Goal: Information Seeking & Learning: Check status

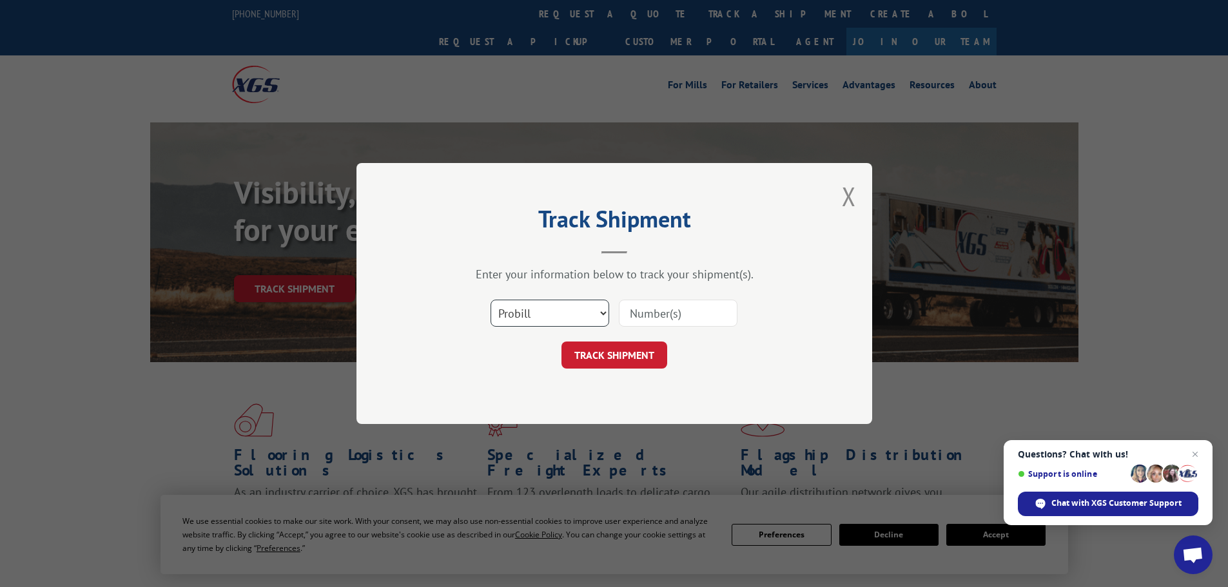
click at [552, 309] on select "Select category... Probill BOL PO" at bounding box center [549, 313] width 119 height 27
select select "bol"
click at [490, 300] on select "Select category... Probill BOL PO" at bounding box center [549, 313] width 119 height 27
click at [659, 310] on input at bounding box center [678, 313] width 119 height 27
paste input "6026266"
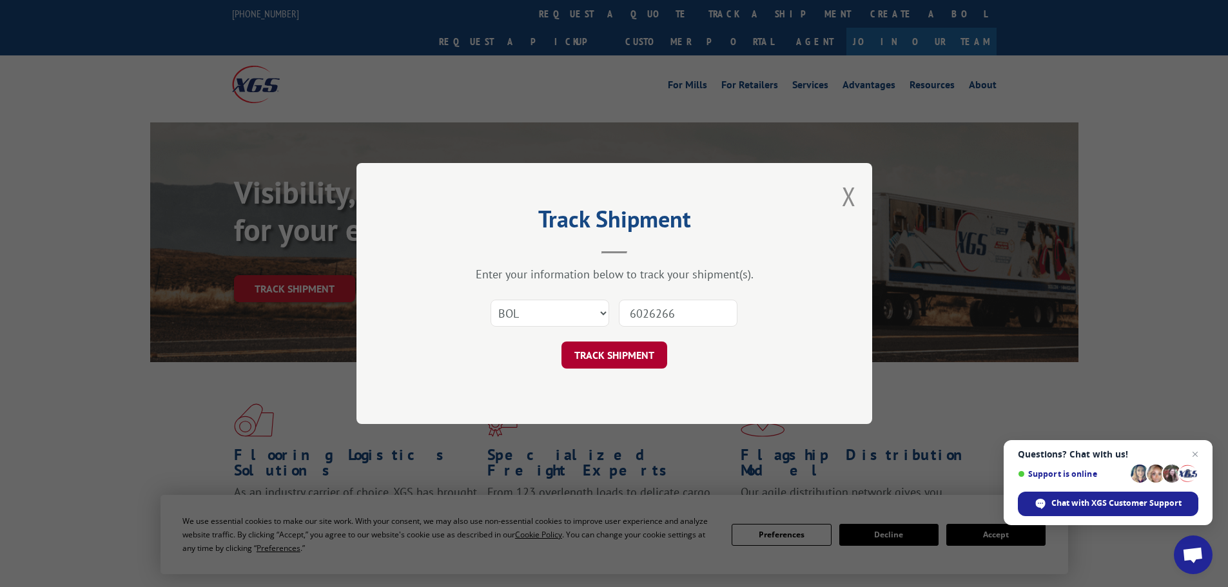
type input "6026266"
click at [601, 354] on button "TRACK SHIPMENT" at bounding box center [614, 355] width 106 height 27
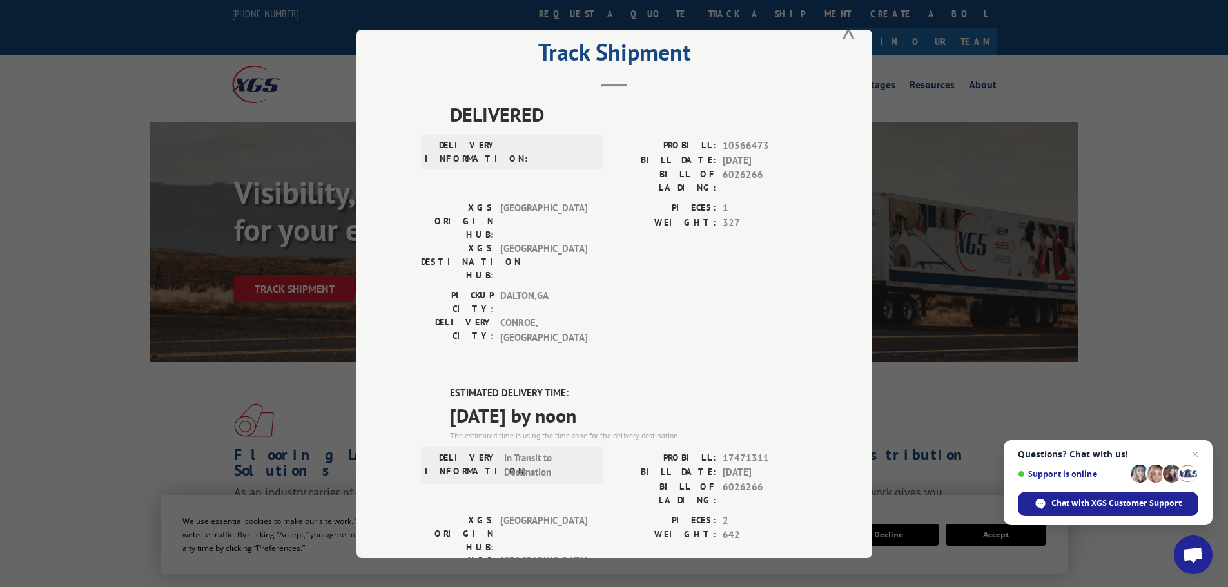
scroll to position [64, 0]
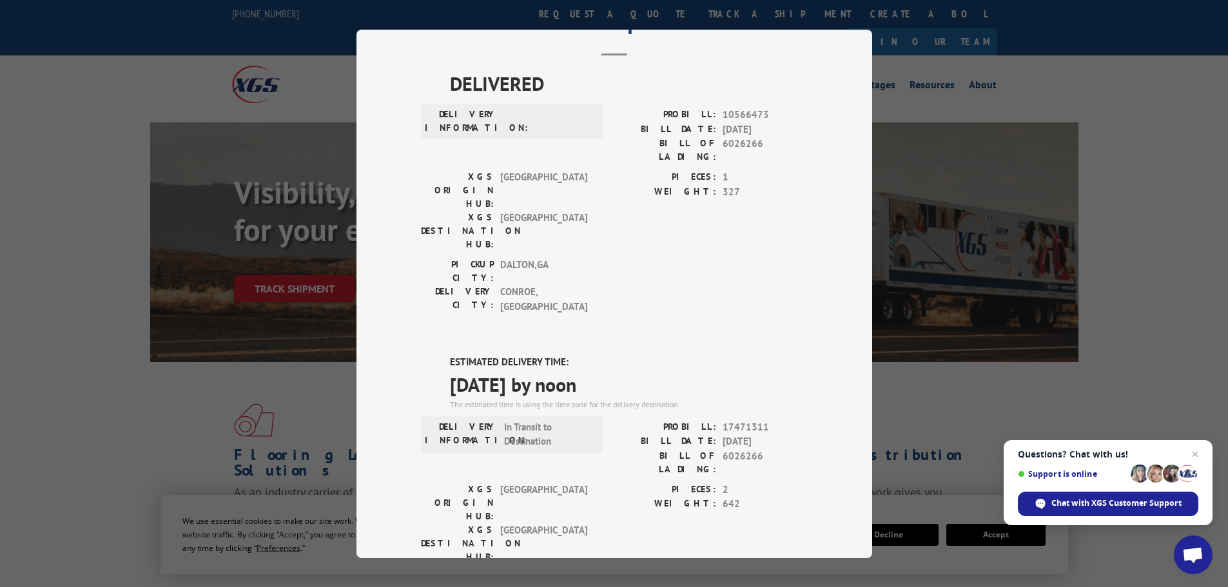
drag, startPoint x: 441, startPoint y: 283, endPoint x: 667, endPoint y: 301, distance: 226.3
click at [667, 355] on div "ESTIMATED DELIVERY TIME: [DATE] by noon The estimated time is using the time zo…" at bounding box center [614, 586] width 387 height 463
copy div "ESTIMATED DELIVERY TIME: [DATE] by noon"
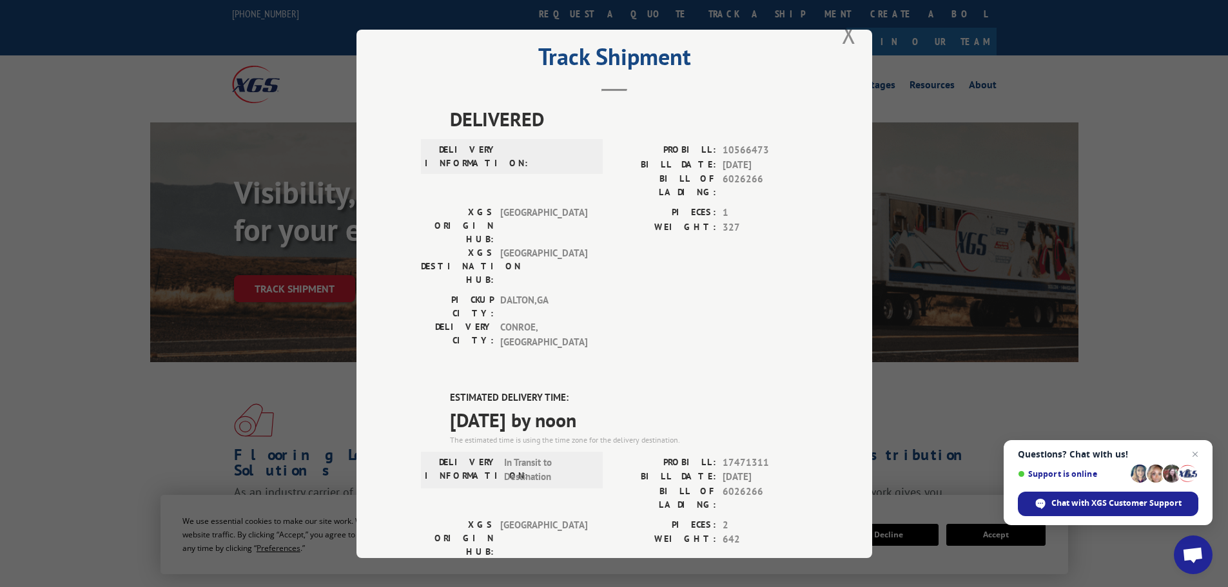
scroll to position [0, 0]
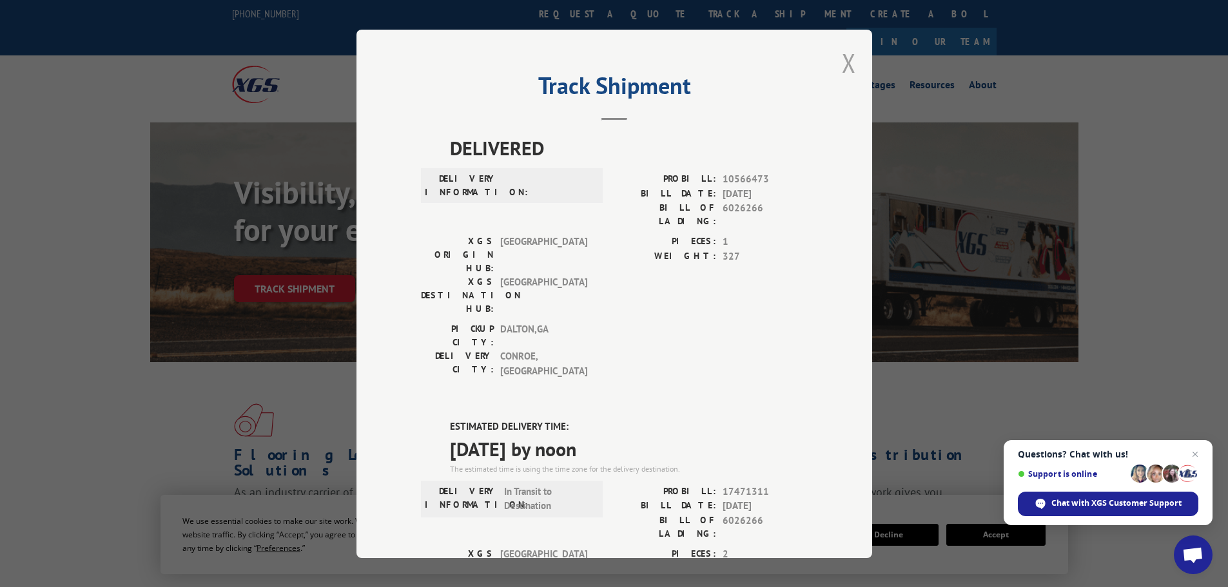
click at [842, 57] on button "Close modal" at bounding box center [849, 63] width 14 height 34
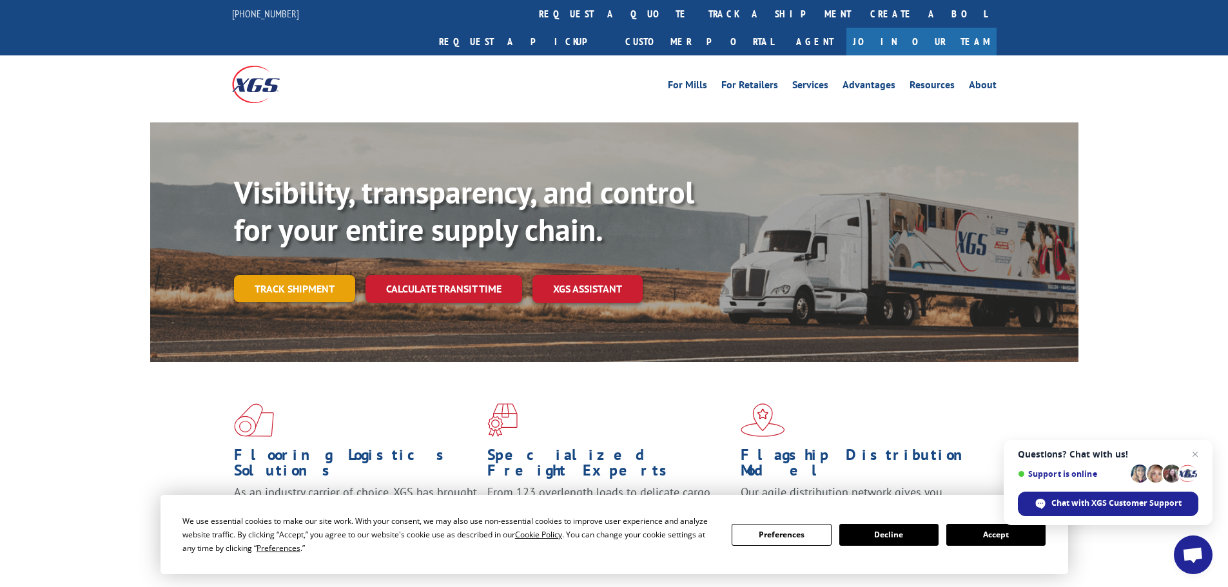
click at [274, 275] on link "Track shipment" at bounding box center [294, 288] width 121 height 27
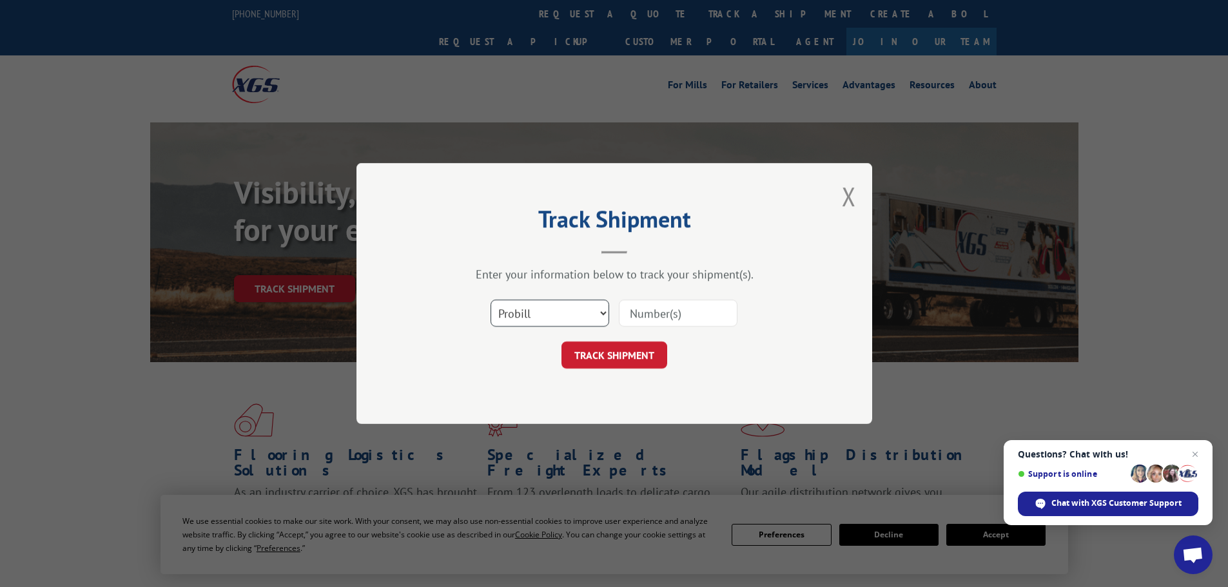
click at [521, 311] on select "Select category... Probill BOL PO" at bounding box center [549, 313] width 119 height 27
select select "bol"
click at [490, 300] on select "Select category... Probill BOL PO" at bounding box center [549, 313] width 119 height 27
click at [648, 310] on input at bounding box center [678, 313] width 119 height 27
paste input "5235640"
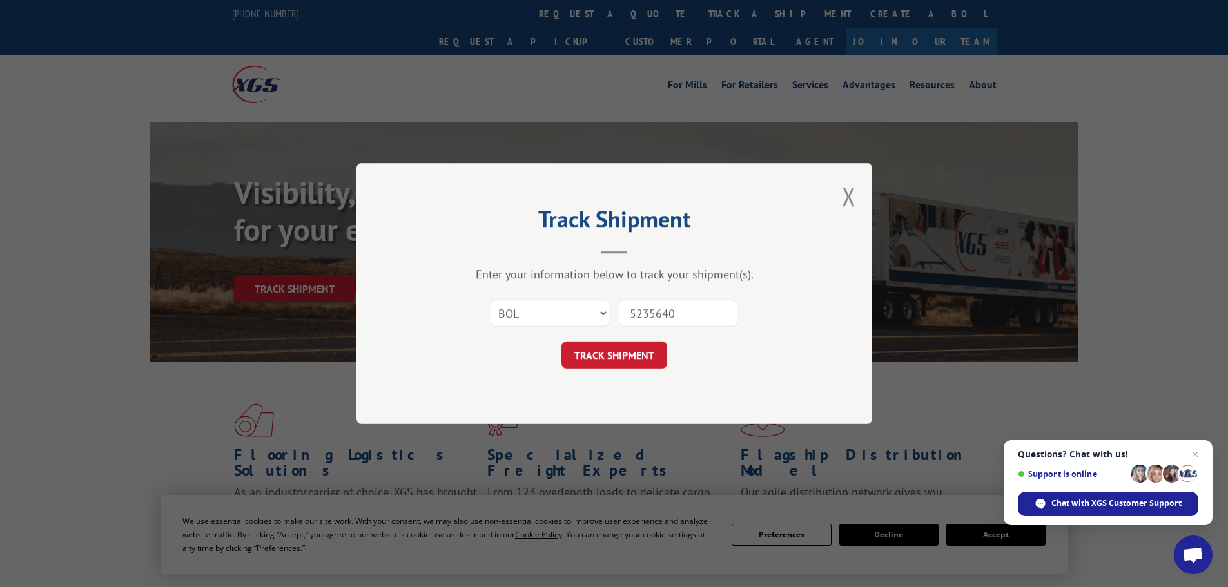
type input "5235640"
click at [595, 352] on button "TRACK SHIPMENT" at bounding box center [614, 355] width 106 height 27
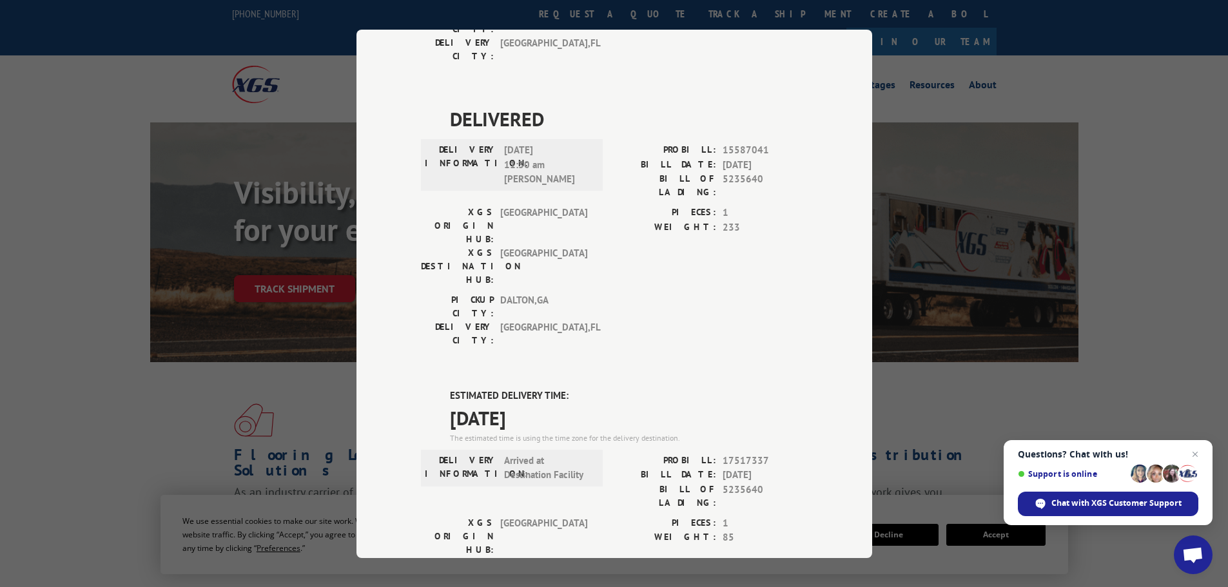
scroll to position [322, 0]
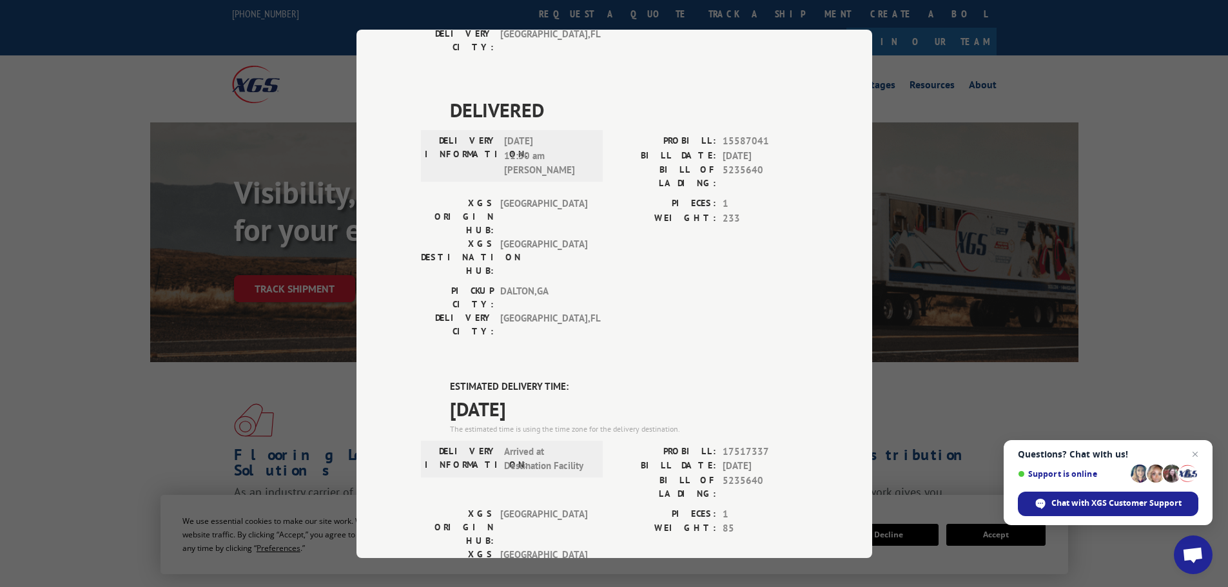
drag, startPoint x: 443, startPoint y: 253, endPoint x: 604, endPoint y: 265, distance: 161.0
copy div "ESTIMATED DELIVERY TIME: [DATE]"
